Goal: Task Accomplishment & Management: Complete application form

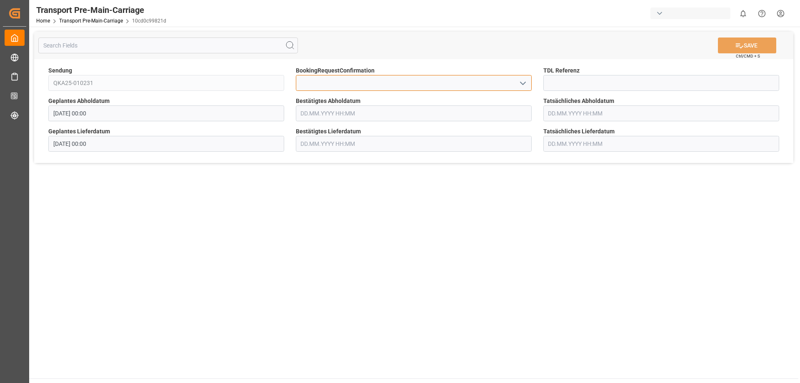
click at [347, 78] on input at bounding box center [414, 83] width 236 height 16
click at [523, 82] on icon "open menu" at bounding box center [523, 83] width 10 height 10
click at [522, 81] on icon "close menu" at bounding box center [523, 83] width 10 height 10
click at [585, 82] on input at bounding box center [661, 83] width 236 height 16
click at [354, 111] on input "text" at bounding box center [414, 113] width 236 height 16
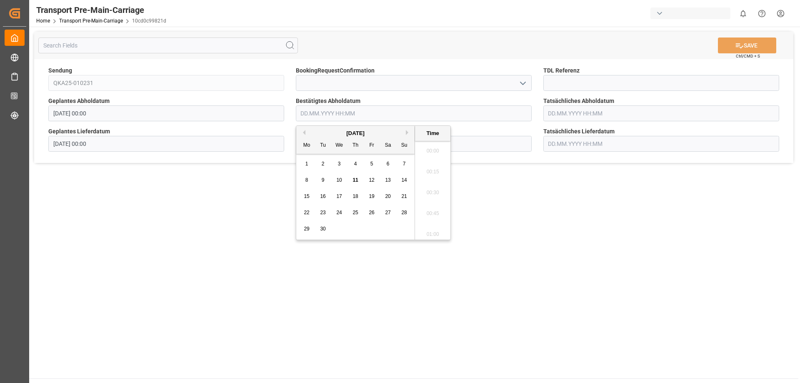
scroll to position [753, 0]
click at [368, 180] on div "12" at bounding box center [372, 180] width 10 height 10
click at [433, 146] on li "08:30" at bounding box center [432, 148] width 35 height 21
type input "[DATE] 08:30"
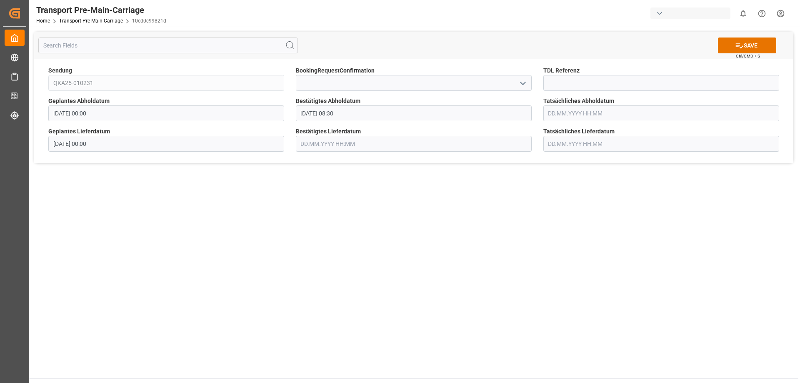
click at [486, 138] on input "text" at bounding box center [414, 144] width 236 height 16
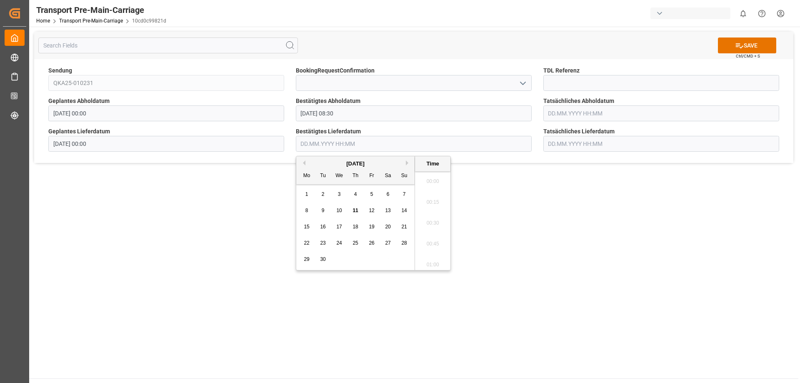
scroll to position [753, 0]
click at [405, 160] on div "[DATE]" at bounding box center [355, 164] width 118 height 8
click at [407, 163] on button "Next Month" at bounding box center [408, 162] width 5 height 5
click at [308, 212] on span "3" at bounding box center [306, 211] width 3 height 6
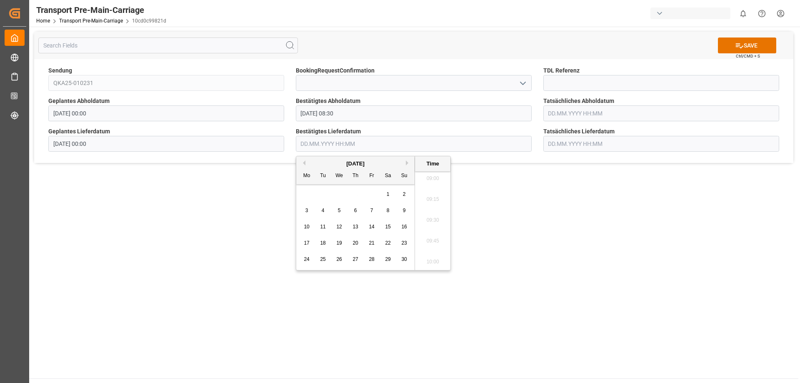
type input "[DATE] 00:00"
click at [460, 143] on input "[DATE] 00:00" at bounding box center [414, 144] width 236 height 16
click at [580, 80] on input at bounding box center [661, 83] width 236 height 16
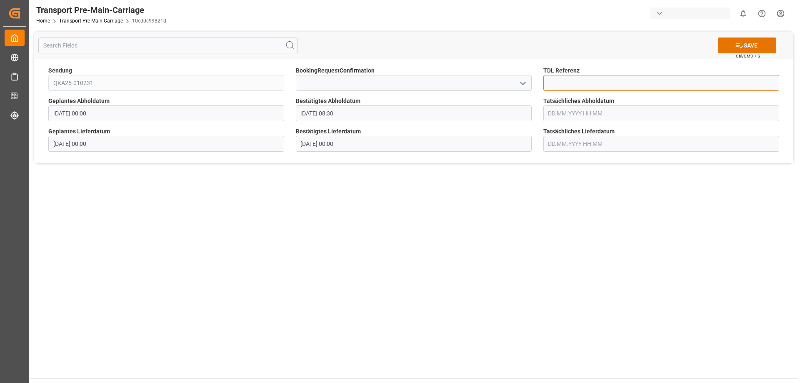
click at [556, 88] on input at bounding box center [661, 83] width 236 height 16
click at [495, 88] on input at bounding box center [414, 83] width 236 height 16
click at [519, 84] on icon "open menu" at bounding box center [523, 83] width 10 height 10
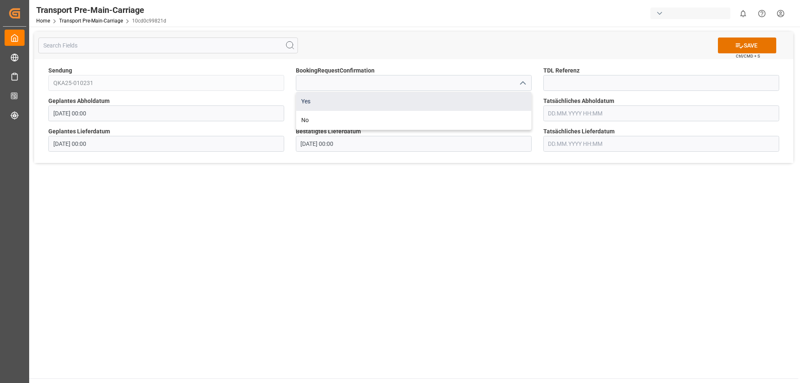
click at [470, 104] on div "Yes" at bounding box center [413, 101] width 235 height 19
type input "Yes"
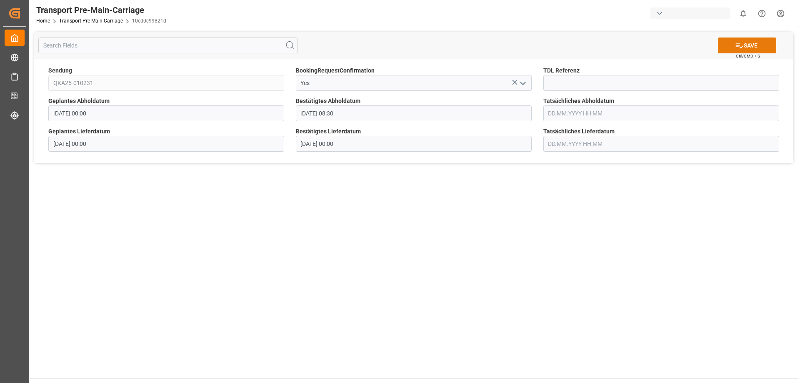
click at [726, 42] on button "SAVE" at bounding box center [747, 46] width 58 height 16
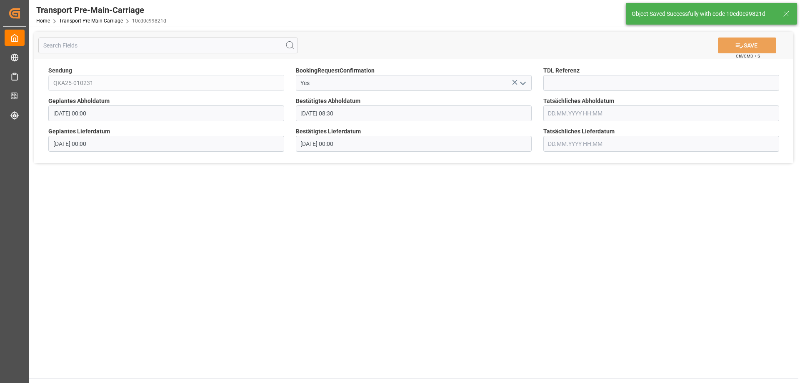
click at [259, 218] on main "SAVE Ctrl/CMD + S Sendung QKA25-010231 BookingRequestConfirmation Yes TDL Refer…" at bounding box center [413, 203] width 769 height 352
